Goal: Task Accomplishment & Management: Complete application form

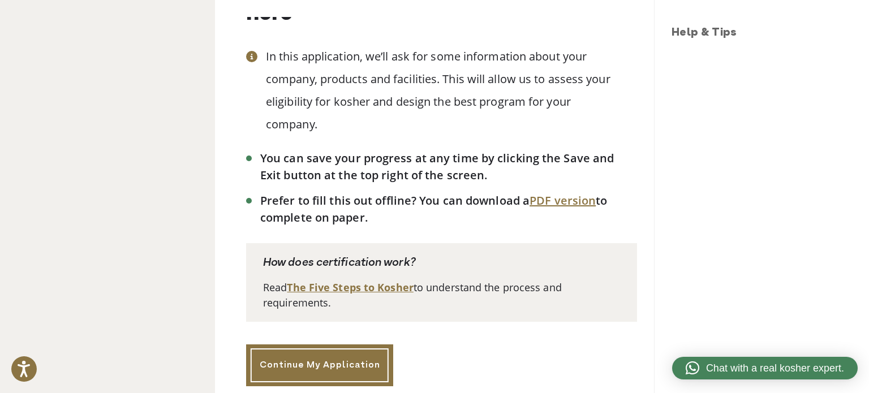
scroll to position [251, 0]
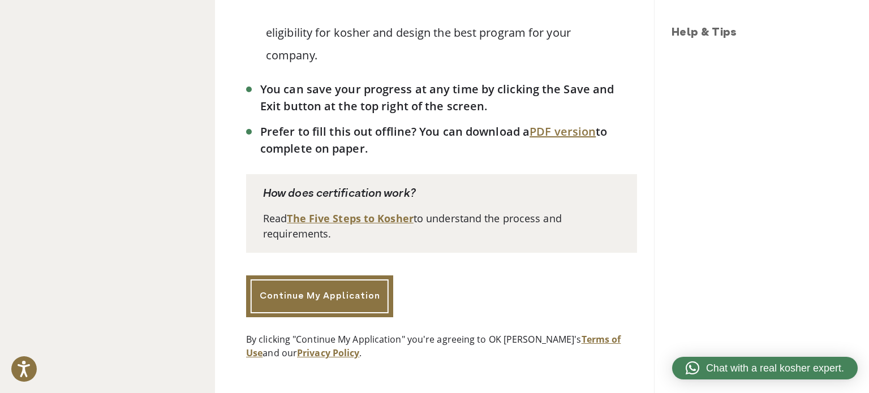
click at [121, 288] on div "Retail & Manufacturing Application Contact Information 1 Company Information 2 …" at bounding box center [107, 196] width 215 height 393
click at [453, 258] on div "This application takes up to 10 minutes to complete. Welcome! Apply for OK Kosh…" at bounding box center [441, 87] width 391 height 544
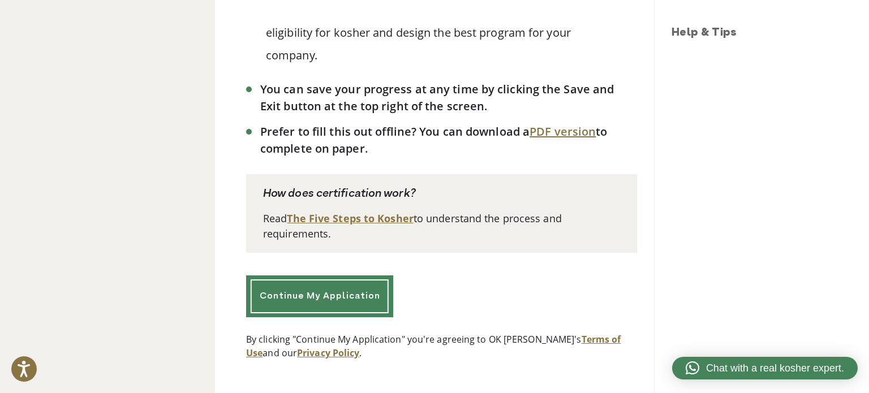
click at [374, 278] on link "Continue My Application" at bounding box center [319, 297] width 147 height 42
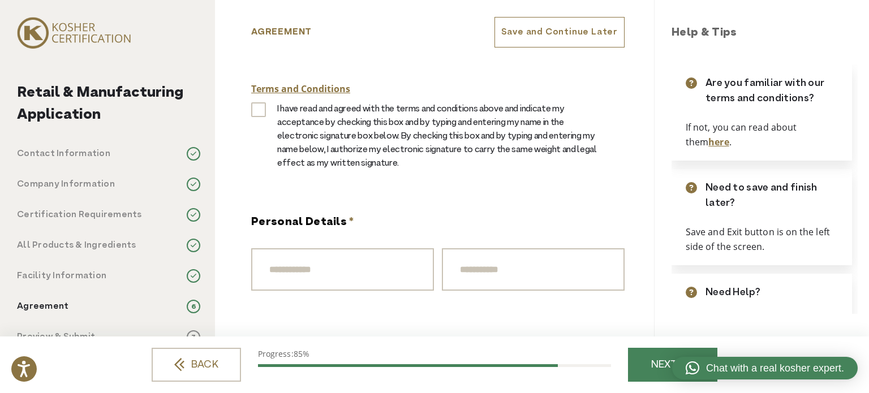
click at [451, 192] on div "Terms and Conditions Signature * I have read and agreed with the terms and cond…" at bounding box center [438, 386] width 374 height 608
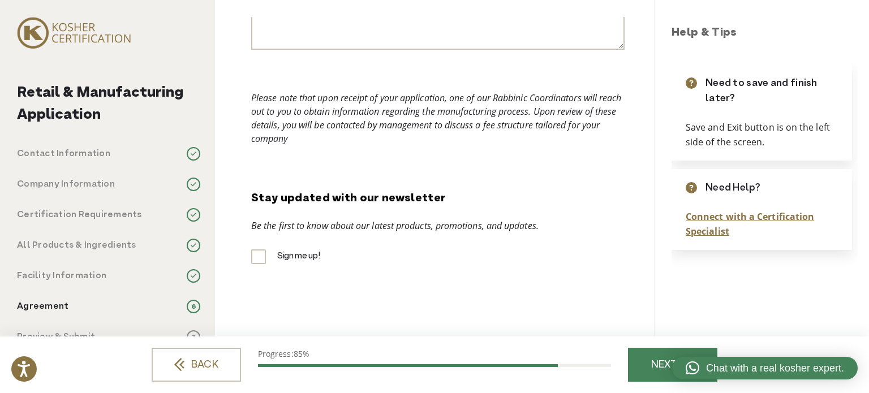
scroll to position [406, 0]
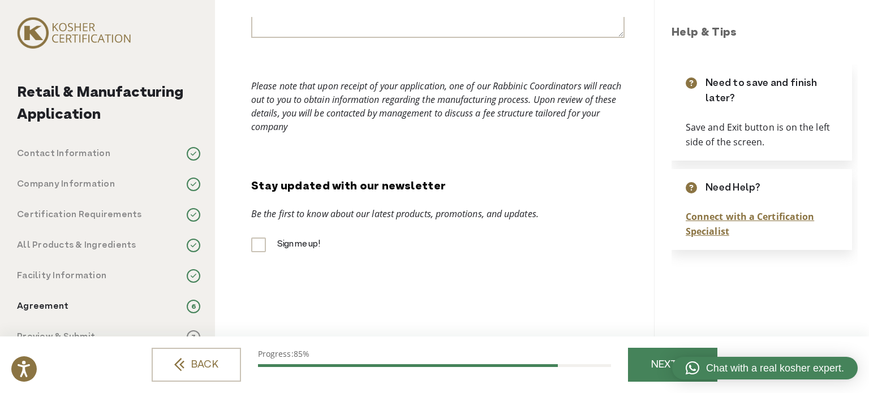
click at [539, 314] on div "RETAIL & MANUFACTURING APPLICATION This application takes up to 10 minutes to c…" at bounding box center [434, 196] width 439 height 393
click at [497, 313] on div "RETAIL & MANUFACTURING APPLICATION This application takes up to 10 minutes to c…" at bounding box center [434, 196] width 439 height 393
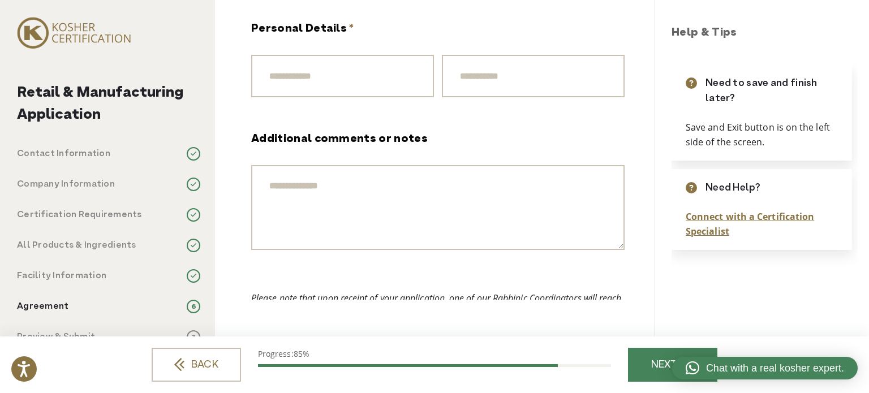
scroll to position [179, 0]
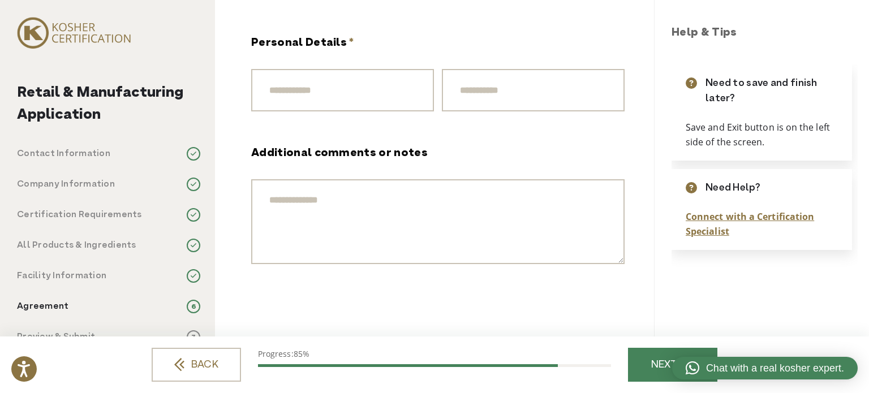
click at [422, 253] on textarea "Additional comments or notes" at bounding box center [438, 221] width 374 height 85
click at [415, 164] on div "Additional comments or notes" at bounding box center [438, 204] width 374 height 119
click at [254, 298] on div "Please note that upon receipt of your application, one of our Rabbinic Coordina…" at bounding box center [438, 351] width 374 height 107
click at [280, 225] on textarea "Additional comments or notes" at bounding box center [438, 221] width 374 height 85
